Goal: Task Accomplishment & Management: Use online tool/utility

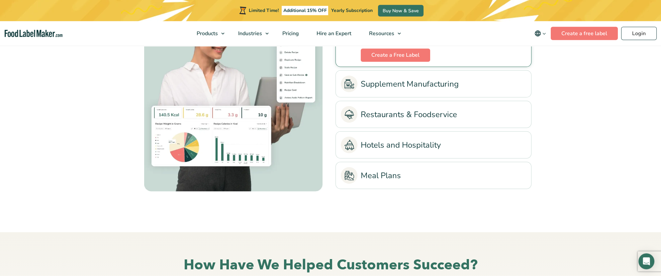
scroll to position [1566, 0]
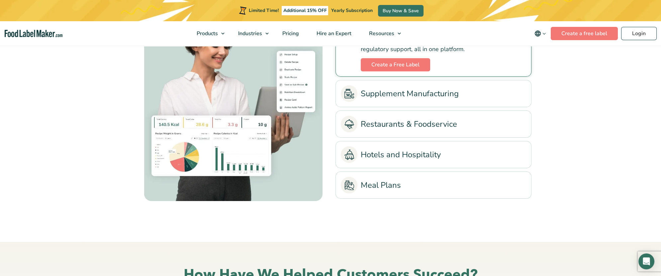
click at [419, 95] on link "Supplement Manufacturing" at bounding box center [433, 93] width 185 height 17
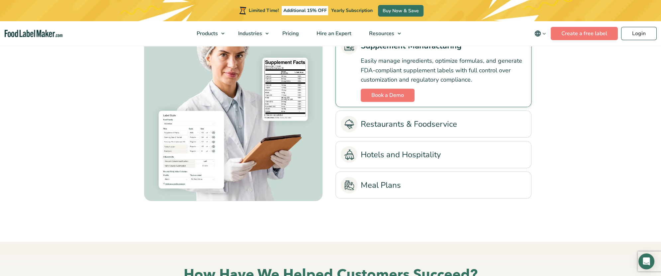
scroll to position [1495, 0]
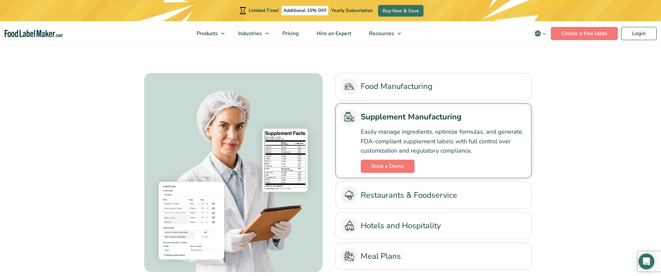
click at [412, 88] on link "Food Manufacturing" at bounding box center [433, 86] width 185 height 17
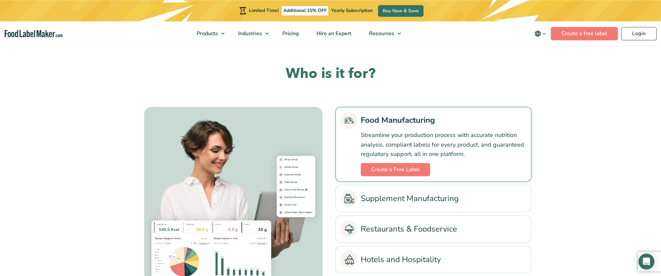
scroll to position [1459, 0]
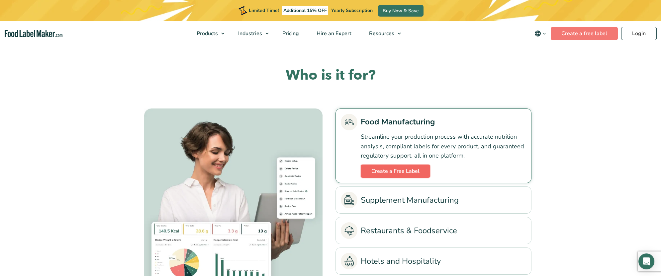
click at [395, 170] on link "Create a Free Label" at bounding box center [395, 171] width 69 height 13
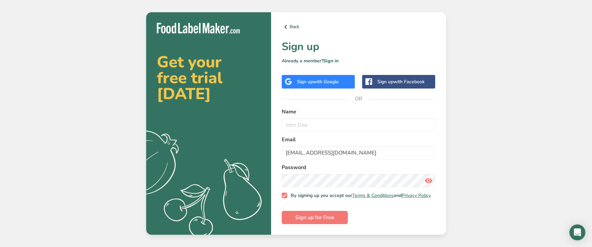
click at [326, 79] on span "with Google" at bounding box center [326, 82] width 26 height 6
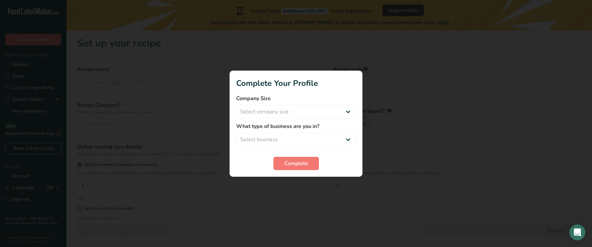
click at [327, 147] on form "Company Size Select company size Fewer than 10 Employees 10 to 50 Employees 51 …" at bounding box center [296, 133] width 120 height 76
select select "1"
click option "Packaged Food Manufacturer" at bounding box center [0, 0] width 0 height 0
drag, startPoint x: 311, startPoint y: 165, endPoint x: 349, endPoint y: 166, distance: 38.2
click at [349, 166] on div "Complete" at bounding box center [296, 163] width 120 height 13
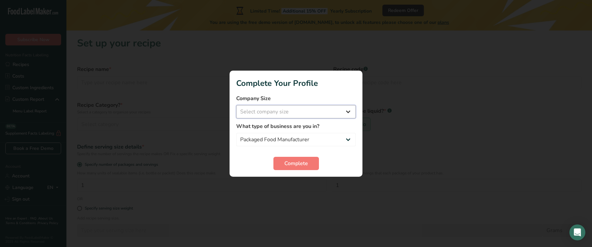
select select "1"
click option "Fewer than 10 Employees" at bounding box center [0, 0] width 0 height 0
click at [316, 164] on button "Complete" at bounding box center [295, 163] width 45 height 13
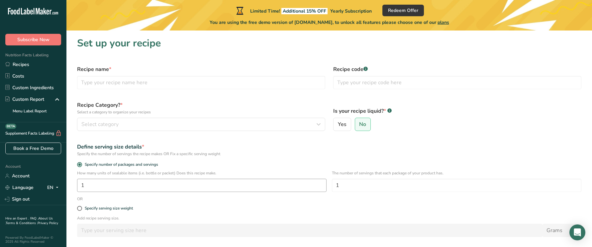
scroll to position [55, 0]
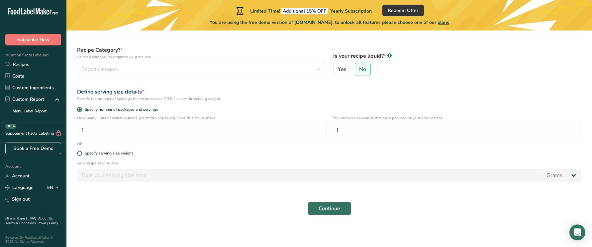
click at [115, 156] on div "Specify serving size weight" at bounding box center [109, 153] width 48 height 5
click at [81, 156] on input "Specify serving size weight" at bounding box center [79, 153] width 4 height 4
radio input "true"
radio input "false"
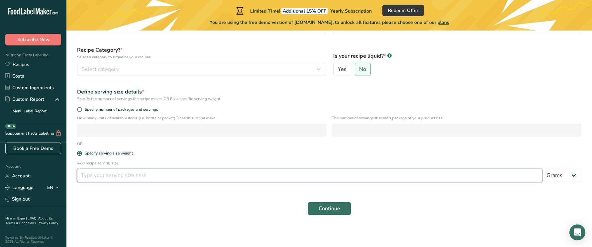
click at [123, 172] on input "number" at bounding box center [309, 175] width 465 height 13
type input "12"
click at [319, 205] on span "Continue" at bounding box center [329, 209] width 22 height 8
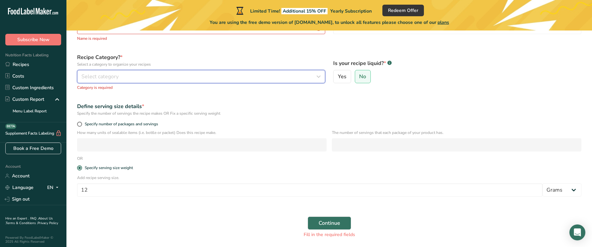
click at [207, 70] on button "Select category" at bounding box center [201, 76] width 248 height 13
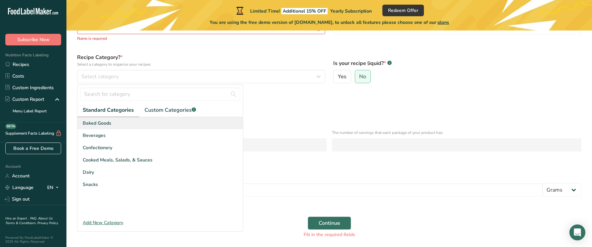
click at [177, 123] on div "Baked Goods" at bounding box center [159, 123] width 165 height 12
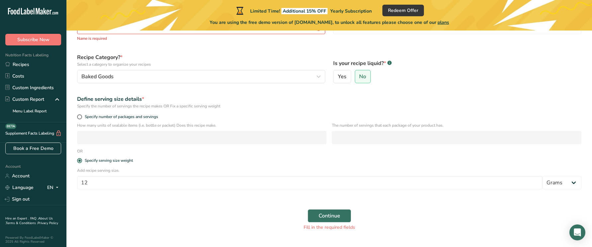
click at [341, 223] on div "Continue Fill in the required fields" at bounding box center [329, 221] width 512 height 30
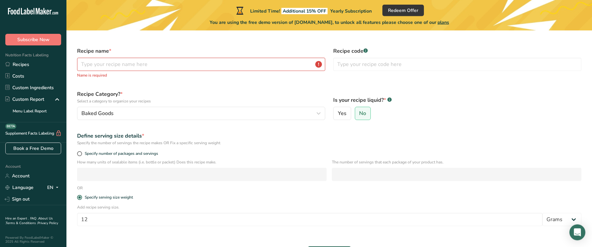
scroll to position [0, 0]
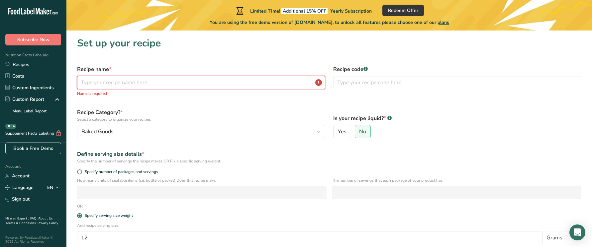
click at [146, 84] on input "text" at bounding box center [201, 82] width 248 height 13
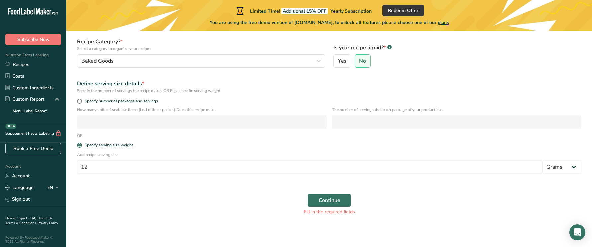
type input "33"
click at [339, 198] on span "Continue" at bounding box center [329, 201] width 22 height 8
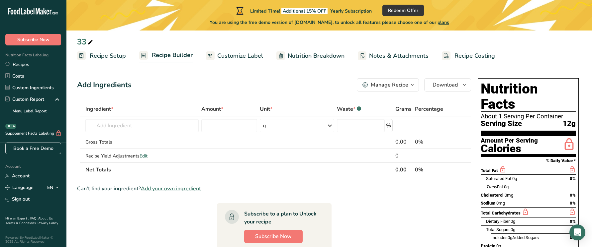
click at [240, 59] on span "Customize Label" at bounding box center [240, 55] width 46 height 9
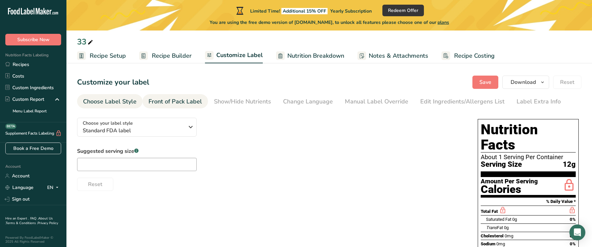
click at [185, 106] on link "Front of Pack Label" at bounding box center [174, 101] width 53 height 15
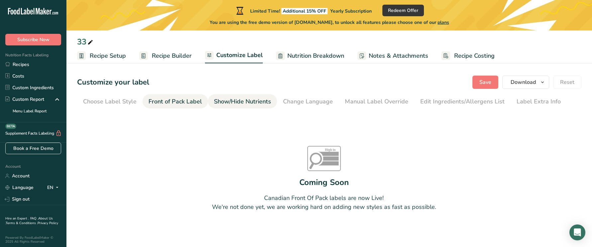
click at [222, 107] on link "Show/Hide Nutrients" at bounding box center [242, 101] width 57 height 15
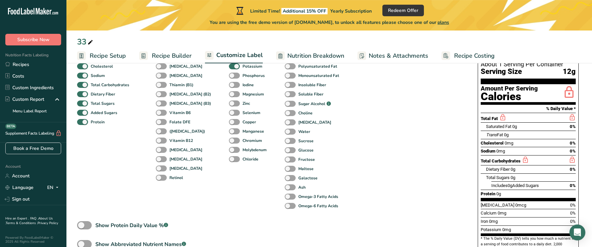
scroll to position [102, 0]
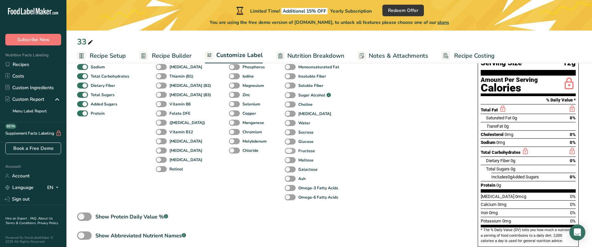
click at [285, 149] on span at bounding box center [290, 151] width 11 height 6
click at [285, 149] on input "Fructose" at bounding box center [287, 151] width 4 height 4
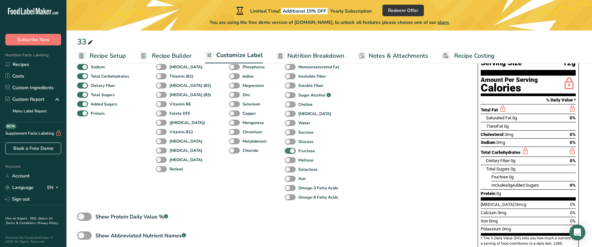
click at [285, 149] on span at bounding box center [290, 151] width 11 height 6
click at [285, 149] on input "Fructose" at bounding box center [287, 151] width 4 height 4
checkbox input "false"
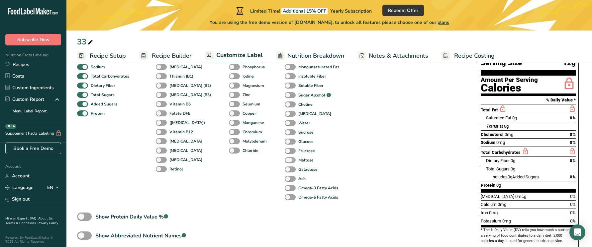
click at [285, 159] on span at bounding box center [290, 160] width 11 height 6
click at [285, 159] on input "Maltose" at bounding box center [287, 160] width 4 height 4
checkbox input "true"
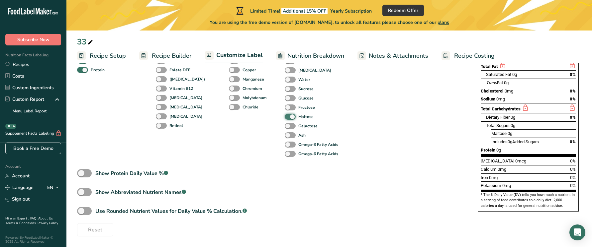
scroll to position [0, 0]
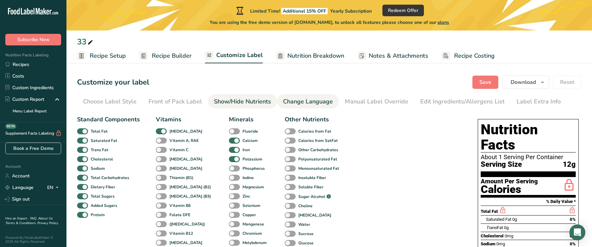
click at [290, 106] on div "Change Language" at bounding box center [308, 101] width 50 height 9
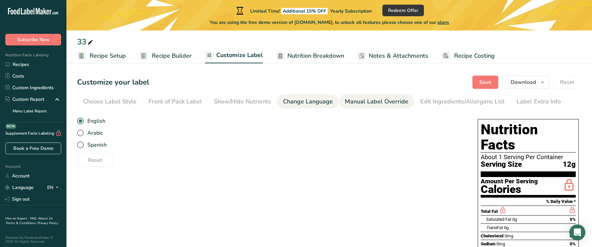
click at [351, 105] on div "Manual Label Override" at bounding box center [376, 101] width 63 height 9
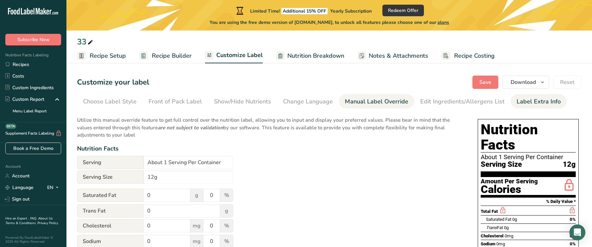
click at [523, 102] on div "Label Extra Info" at bounding box center [538, 101] width 44 height 9
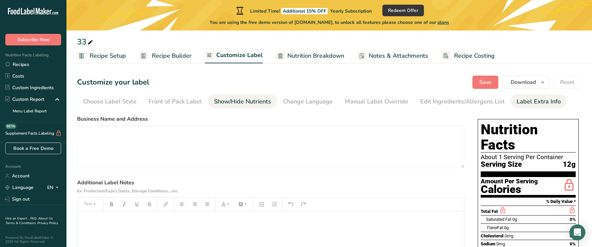
click at [247, 101] on div "Show/Hide Nutrients" at bounding box center [242, 101] width 57 height 9
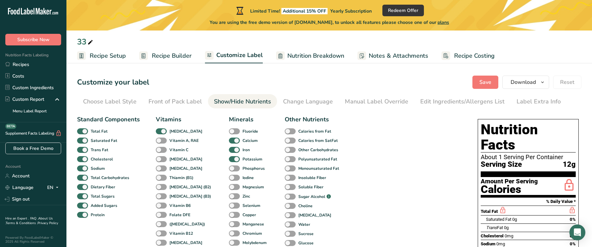
scroll to position [68, 0]
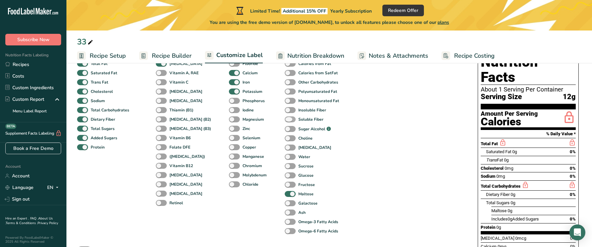
click at [285, 119] on span at bounding box center [290, 120] width 11 height 6
click at [285, 119] on input "Soluble Fiber" at bounding box center [287, 119] width 4 height 4
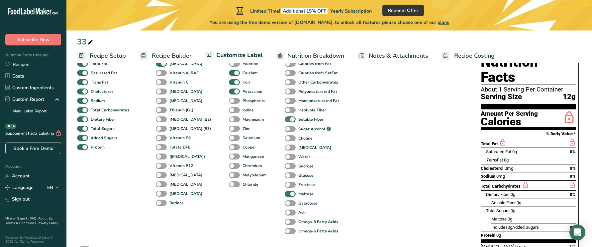
click at [285, 119] on span at bounding box center [290, 120] width 11 height 6
click at [285, 119] on input "Soluble Fiber" at bounding box center [287, 119] width 4 height 4
checkbox input "false"
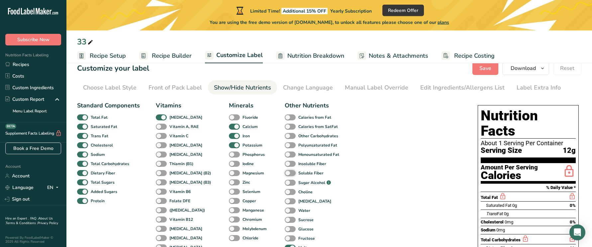
scroll to position [0, 0]
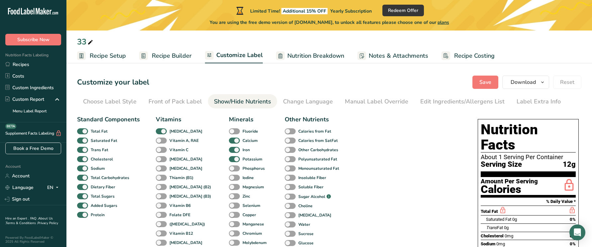
click at [170, 58] on span "Recipe Builder" at bounding box center [172, 55] width 40 height 9
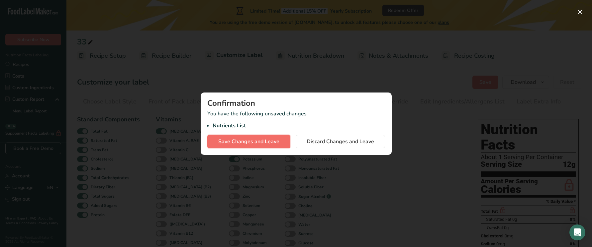
click at [263, 145] on span "Save Changes and Leave" at bounding box center [248, 142] width 61 height 8
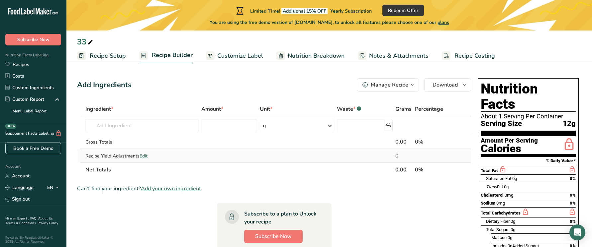
click at [147, 158] on span "Edit" at bounding box center [143, 156] width 8 height 6
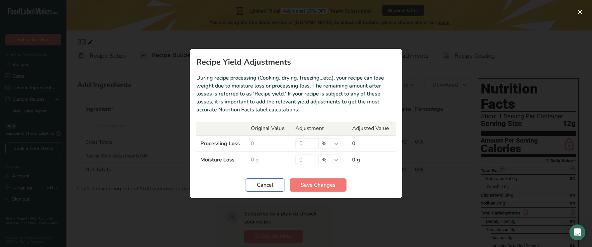
click at [265, 190] on button "Cancel" at bounding box center [265, 185] width 39 height 13
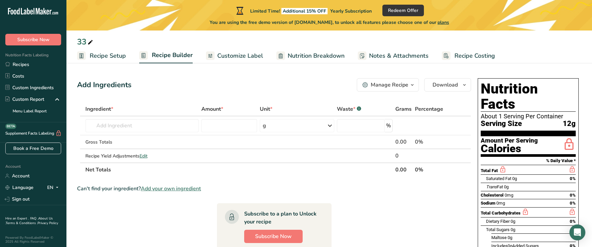
click at [247, 58] on span "Customize Label" at bounding box center [240, 55] width 46 height 9
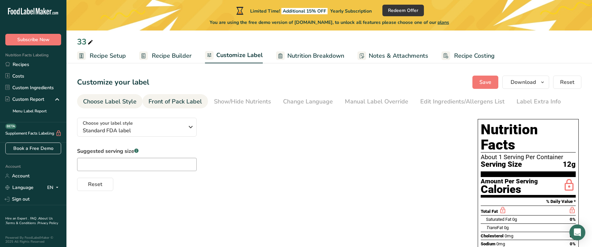
click at [190, 104] on div "Front of Pack Label" at bounding box center [174, 101] width 53 height 9
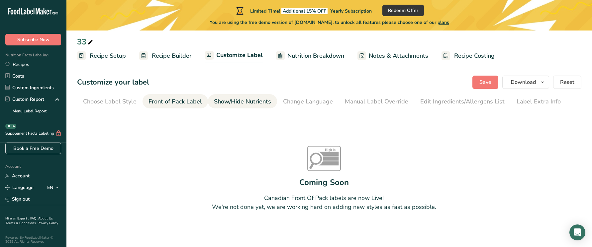
click at [218, 103] on div "Show/Hide Nutrients" at bounding box center [242, 101] width 57 height 9
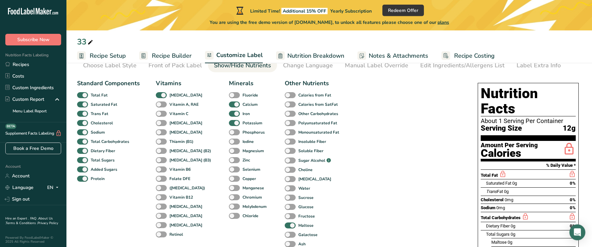
scroll to position [68, 0]
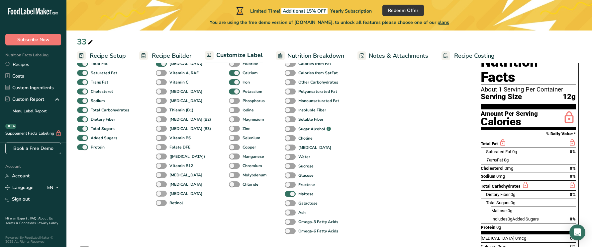
click at [178, 195] on b "[MEDICAL_DATA]" at bounding box center [185, 194] width 33 height 6
click at [160, 195] on input "[MEDICAL_DATA]" at bounding box center [158, 194] width 4 height 4
click at [181, 188] on div "Vitamins [MEDICAL_DATA] Vitamin A, RAE Vitamin C [MEDICAL_DATA] [MEDICAL_DATA] …" at bounding box center [184, 141] width 57 height 189
click at [178, 192] on b "[MEDICAL_DATA]" at bounding box center [185, 194] width 33 height 6
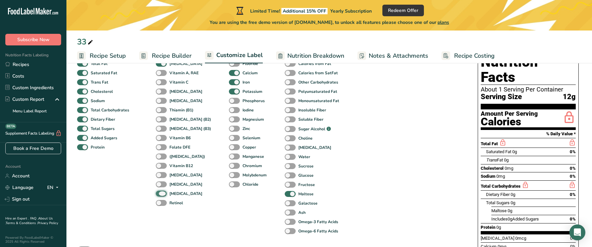
click at [160, 192] on input "[MEDICAL_DATA]" at bounding box center [158, 194] width 4 height 4
checkbox input "false"
click at [298, 193] on b "Maltose" at bounding box center [305, 194] width 15 height 6
click at [289, 193] on input "Maltose" at bounding box center [287, 194] width 4 height 4
checkbox input "false"
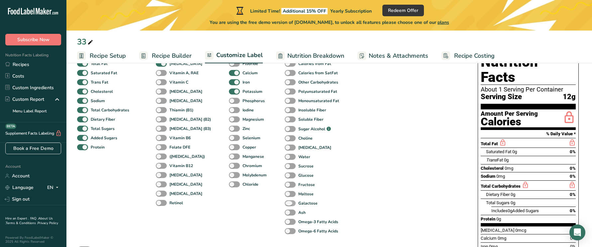
click at [298, 202] on b "Galactose" at bounding box center [307, 204] width 19 height 6
click at [289, 202] on input "Galactose" at bounding box center [287, 203] width 4 height 4
checkbox input "true"
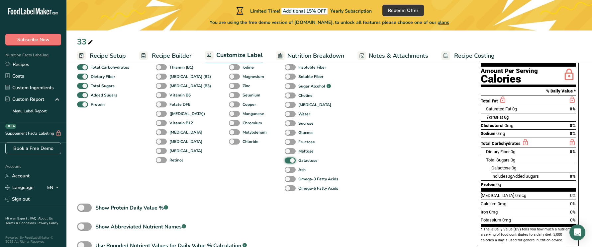
scroll to position [135, 0]
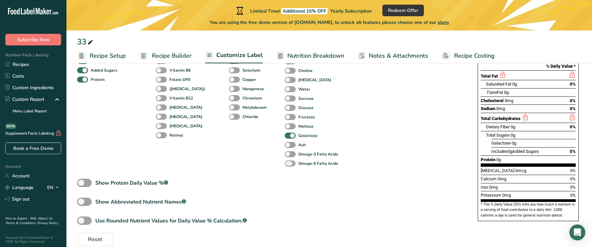
click at [298, 166] on b "Omega-6 Fatty Acids" at bounding box center [318, 164] width 40 height 6
click at [289, 166] on input "Omega-6 Fatty Acids" at bounding box center [287, 163] width 4 height 4
checkbox input "true"
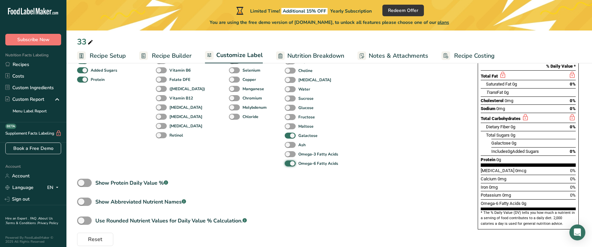
scroll to position [0, 0]
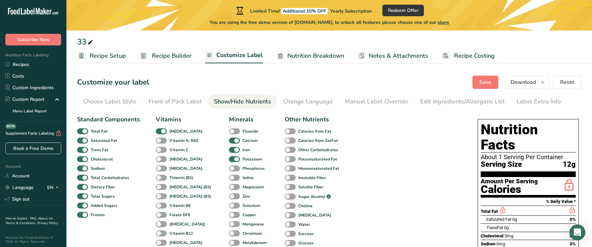
click at [121, 53] on span "Recipe Setup" at bounding box center [108, 55] width 36 height 9
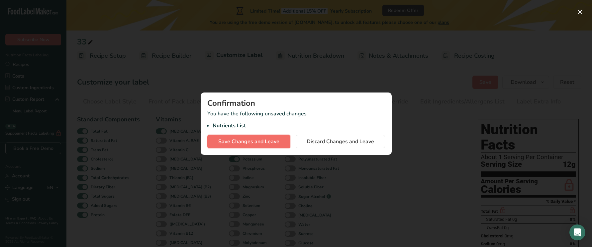
click at [254, 145] on span "Save Changes and Leave" at bounding box center [248, 142] width 61 height 8
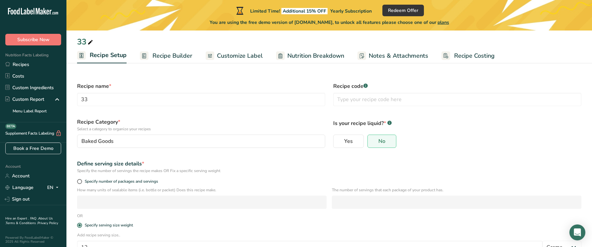
scroll to position [45, 0]
